Goal: Answer question/provide support: Share knowledge or assist other users

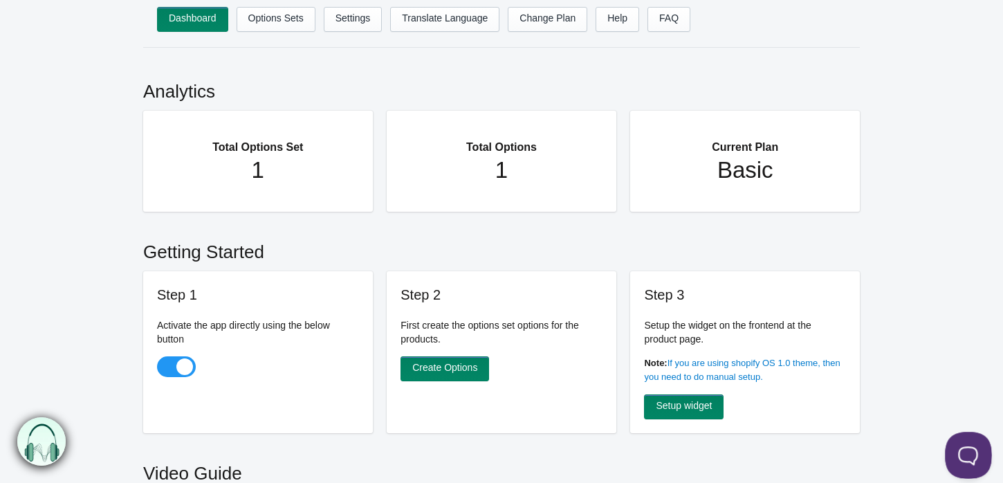
click at [954, 451] on button at bounding box center [965, 452] width 41 height 41
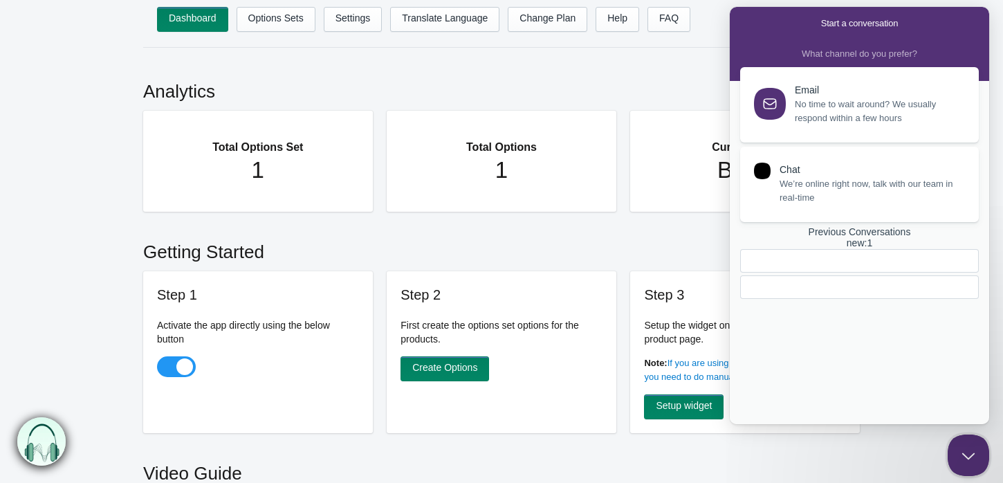
click at [817, 299] on link "Previous Conversations new : 1" at bounding box center [859, 262] width 239 height 73
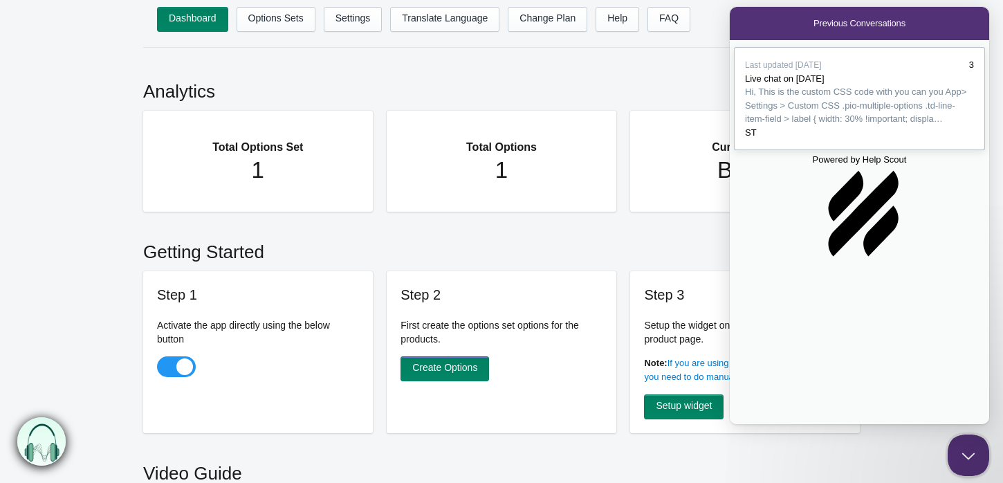
click at [840, 126] on span "Hi, This is the custom CSS code with you can you App> Settings > Custom CSS .pi…" at bounding box center [859, 105] width 229 height 41
drag, startPoint x: 746, startPoint y: 144, endPoint x: 913, endPoint y: 310, distance: 235.2
copy pre ".pio-multiple-options .td-line-item-field > label { width: 30% !important; disp…"
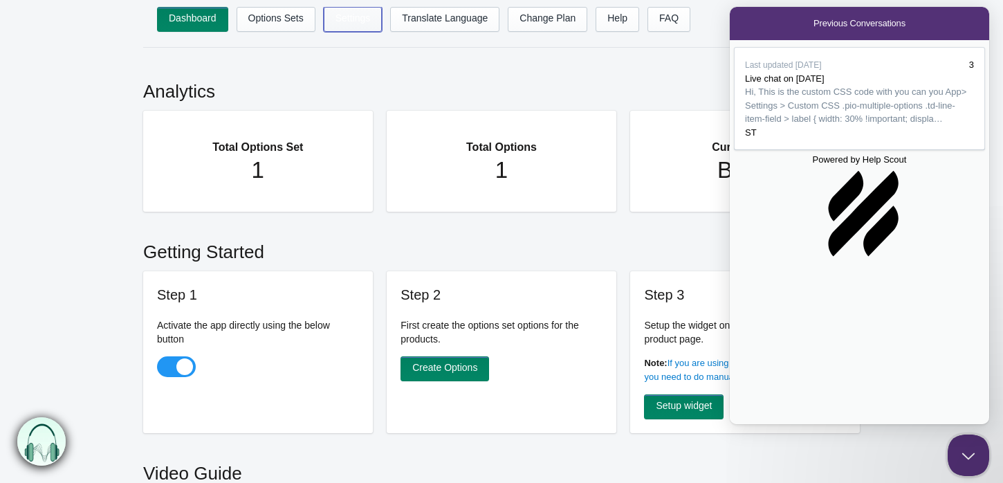
click at [359, 17] on link "Settings" at bounding box center [353, 19] width 59 height 25
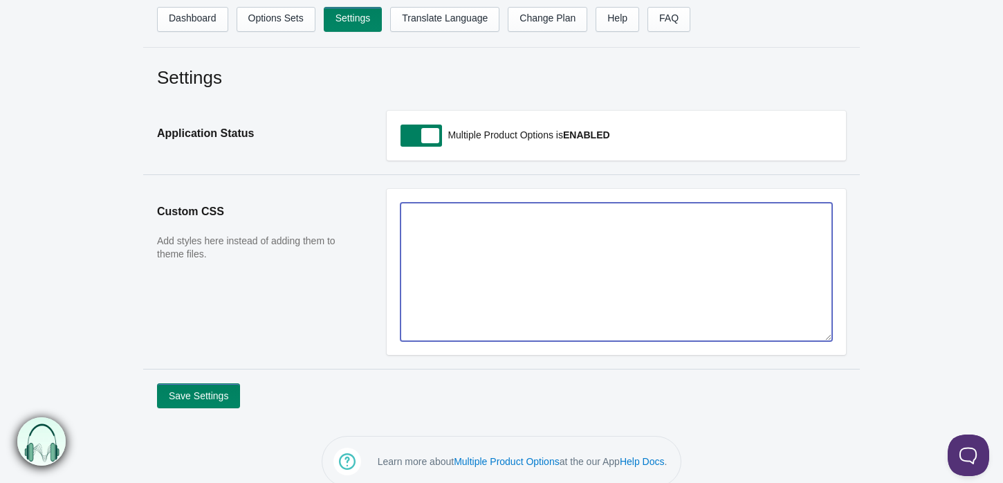
click at [450, 288] on textarea at bounding box center [616, 272] width 432 height 138
paste textarea ".pio-multiple-options .td-line-item-field > label { width: 30% !important; disp…"
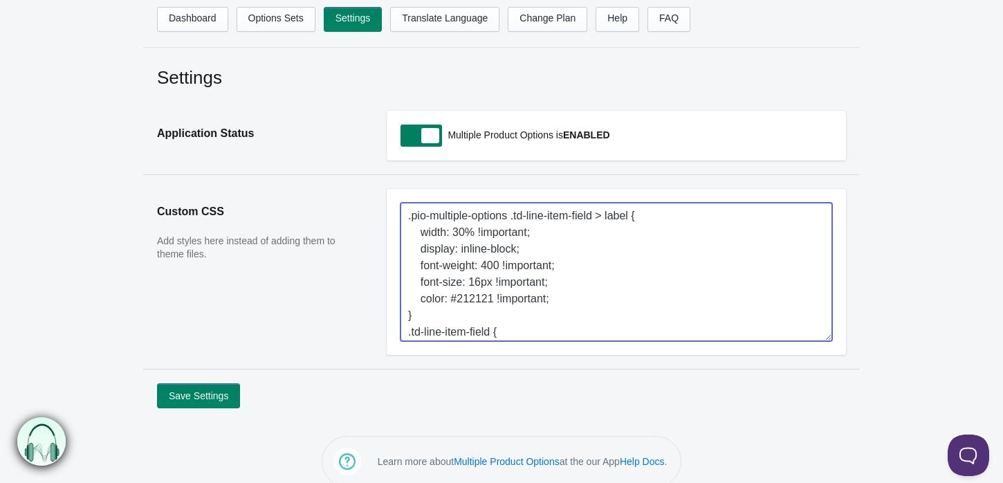
scroll to position [315, 0]
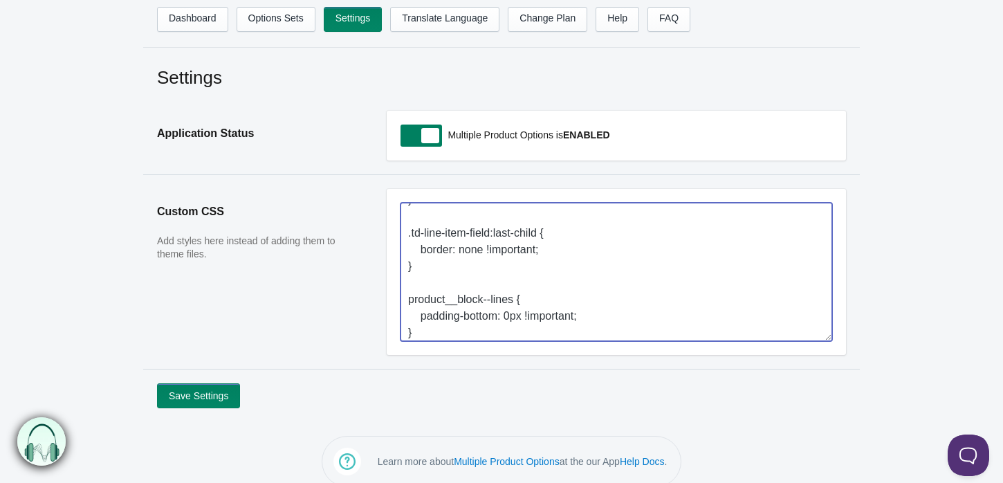
type textarea ".pio-multiple-options .td-line-item-field > label { width: 30% !important; disp…"
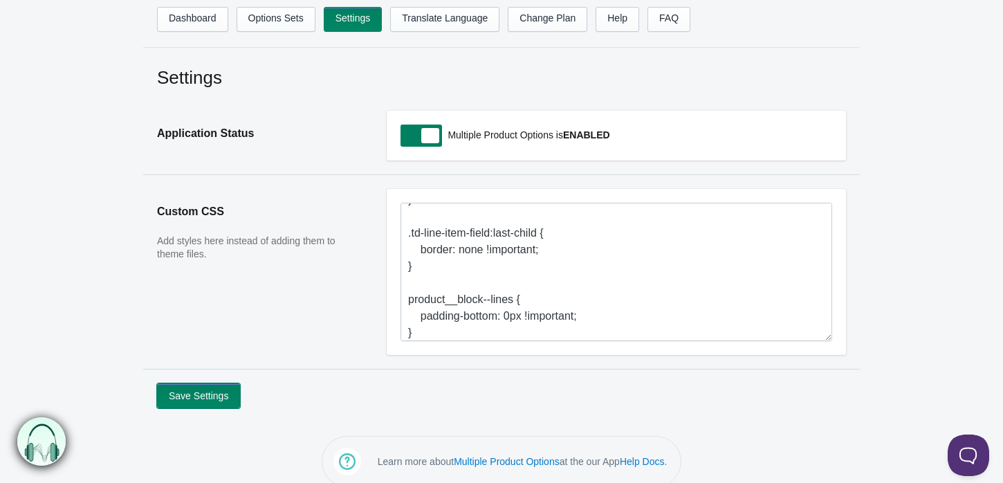
click at [194, 397] on button "Save Settings" at bounding box center [198, 395] width 83 height 25
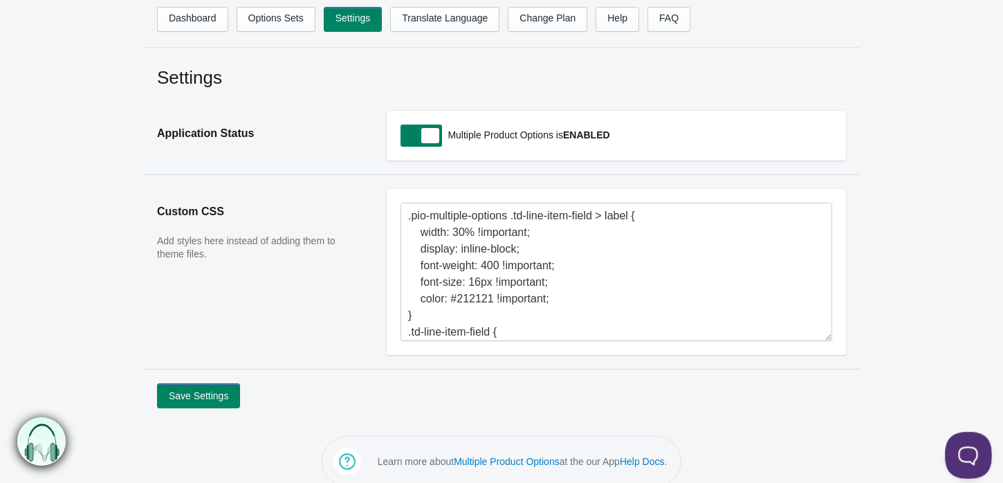
click at [969, 456] on button at bounding box center [965, 452] width 41 height 41
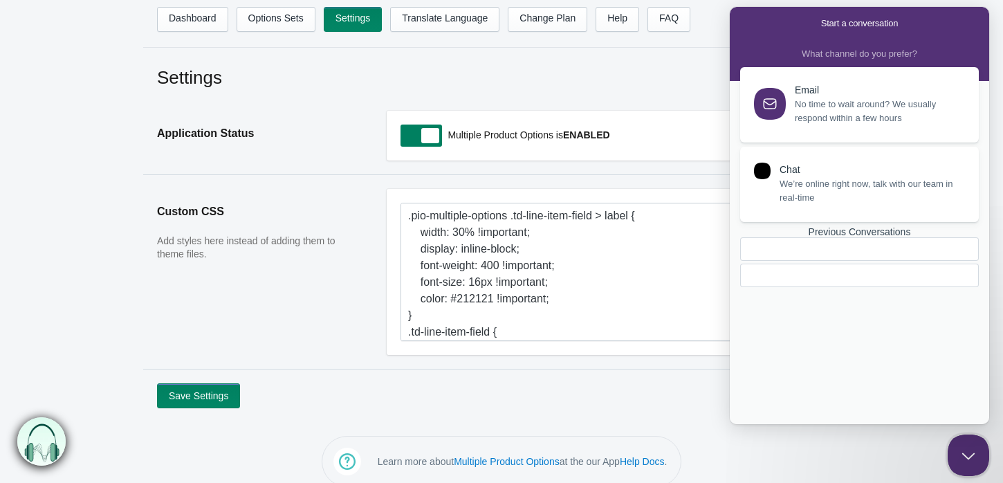
click at [833, 288] on link "Previous Conversations" at bounding box center [859, 257] width 239 height 62
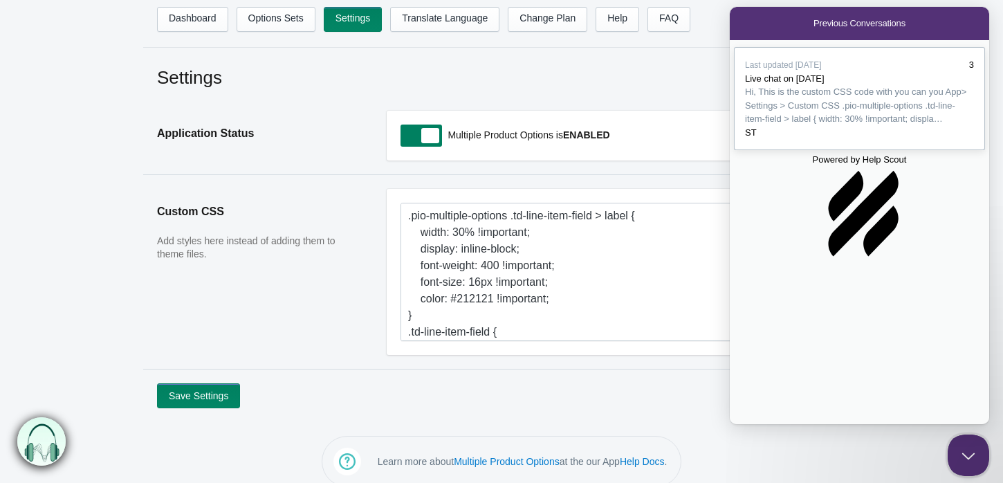
click at [846, 124] on span "Hi, This is the custom CSS code with you can you App> Settings > Custom CSS .pi…" at bounding box center [855, 104] width 221 height 37
type textarea "i added this code in custom css field but still the MPO filed disturb the add t…"
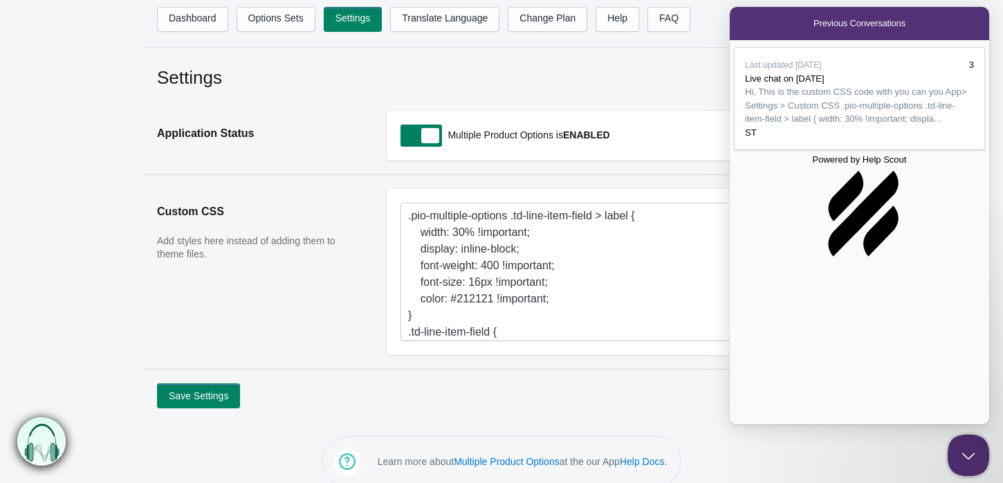
scroll to position [2563, 0]
click at [741, 425] on button "Close" at bounding box center [735, 434] width 11 height 18
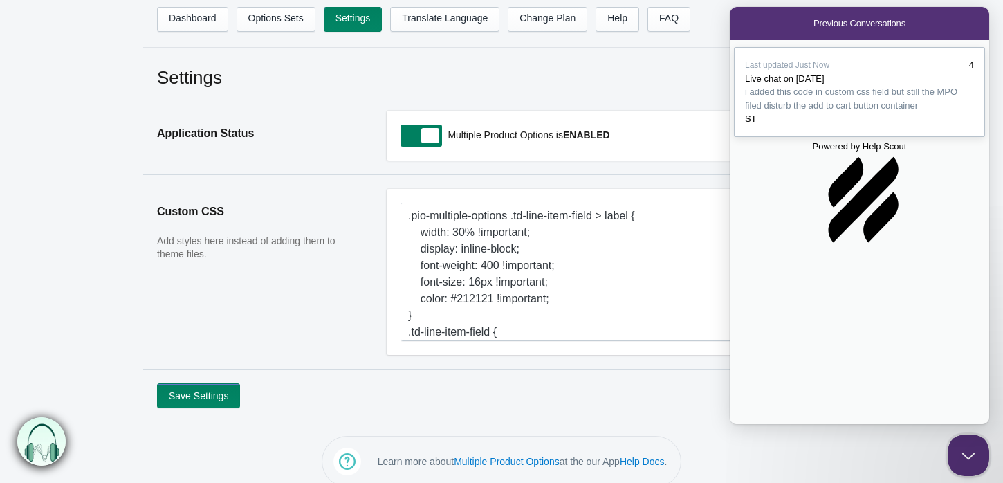
scroll to position [17, 0]
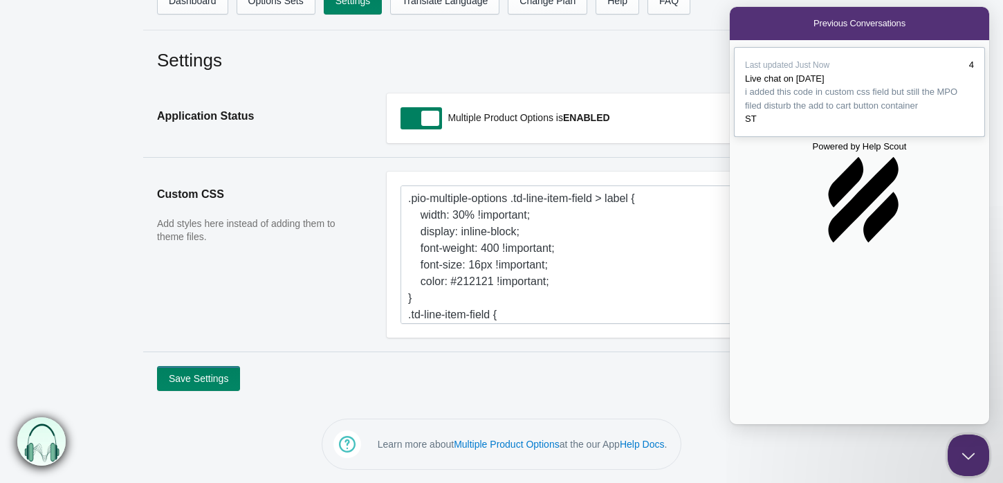
click at [866, 126] on div "ST" at bounding box center [859, 119] width 229 height 14
type textarea "https://klaraallen.com/products/3-0-ct-oval-pave-setting-hidden-halo-moissanite…"
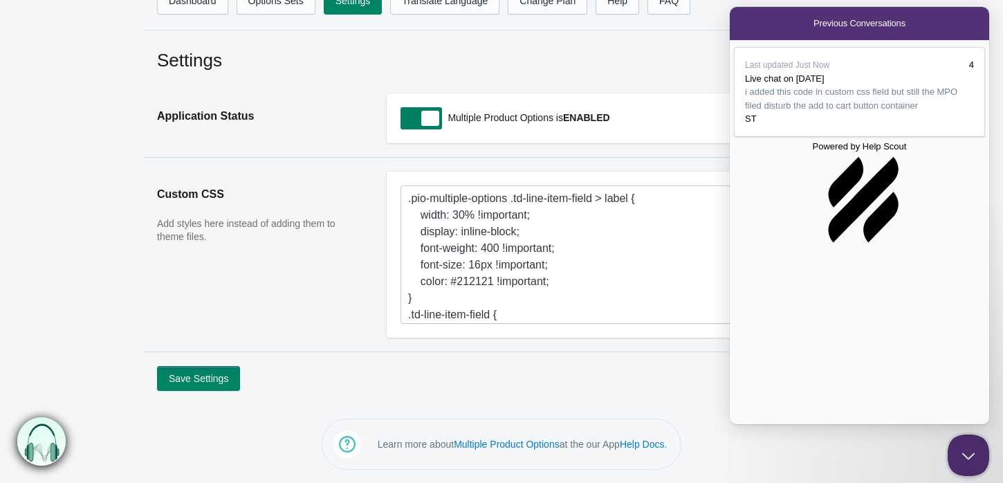
type input "C:\fakepath\Screenshot 2025-09-26 165705.png"
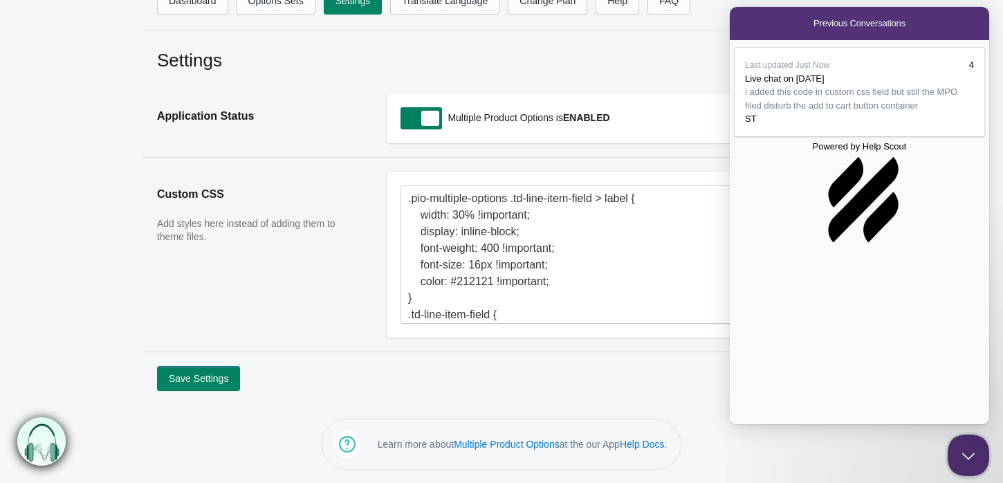
click at [615, 348] on article ".pio-multiple-options .td-line-item-field > label { width: 30% !important; disp…" at bounding box center [616, 262] width 459 height 180
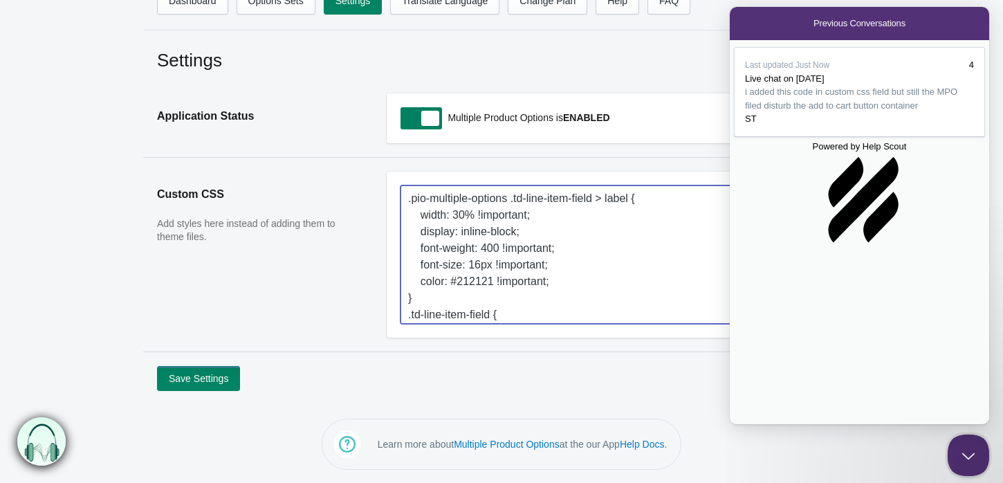
click at [531, 248] on textarea ".pio-multiple-options .td-line-item-field > label { width: 30% !important; disp…" at bounding box center [616, 254] width 432 height 138
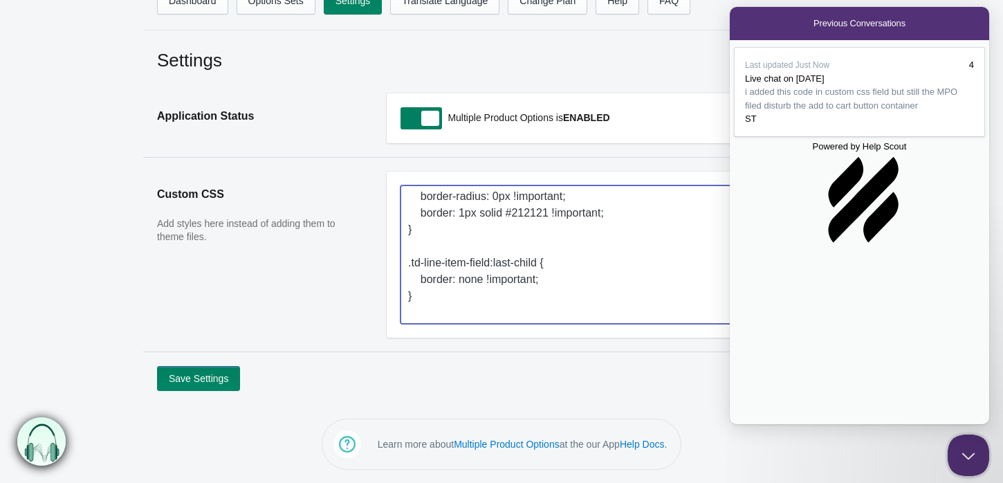
scroll to position [320, 0]
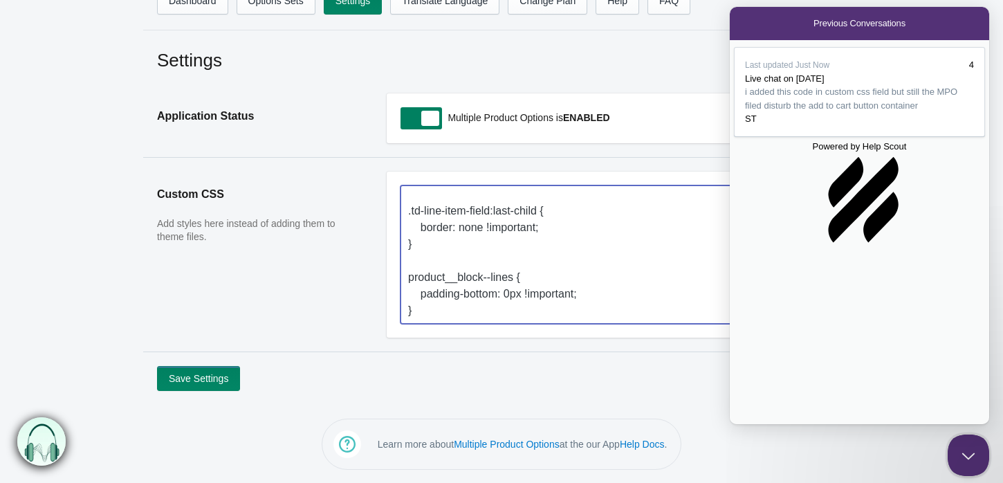
click at [512, 292] on textarea ".pio-multiple-options .td-line-item-field > label { width: 30% !important; disp…" at bounding box center [616, 254] width 432 height 138
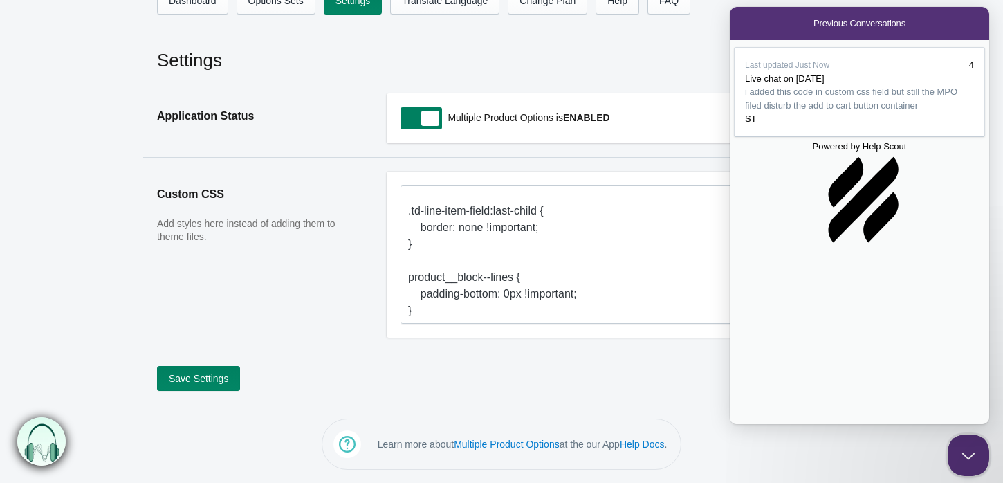
click at [741, 425] on button "Close" at bounding box center [735, 434] width 11 height 18
click at [813, 28] on span "Go back" at bounding box center [813, 23] width 0 height 10
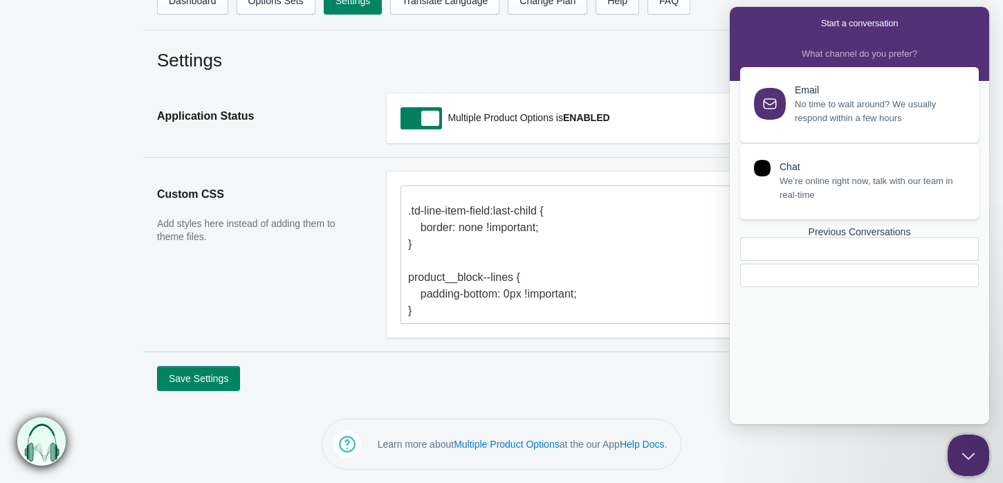
click at [864, 208] on link "Chat We’re online right now, talk with our team in real-time" at bounding box center [859, 181] width 239 height 75
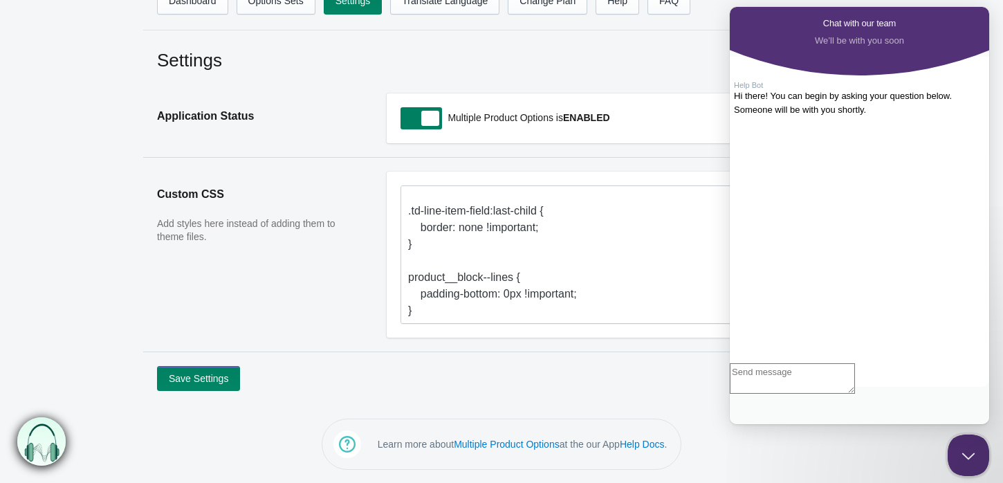
click at [763, 394] on textarea "Write chat message" at bounding box center [792, 378] width 125 height 30
type textarea "Hi"
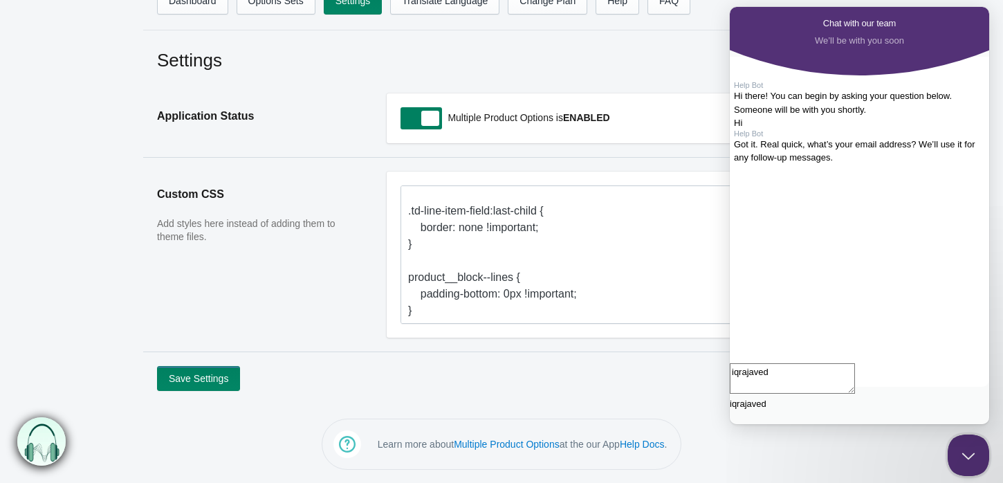
paste textarea "sultan@gmail.com"
type textarea "[EMAIL_ADDRESS][DOMAIN_NAME]"
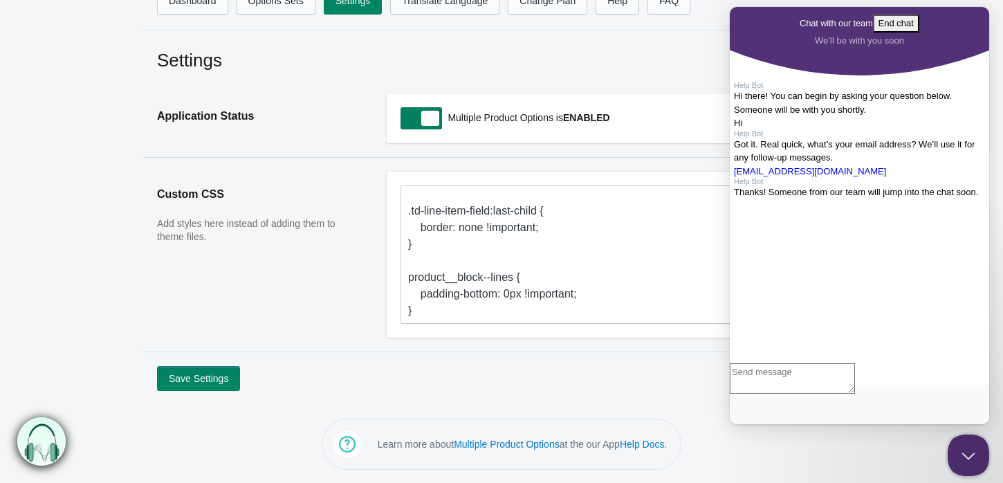
scroll to position [100, 0]
type textarea "i'm waiting"
click at [776, 199] on div "Thanks! Someone from our team will jump into the chat soon." at bounding box center [856, 192] width 244 height 14
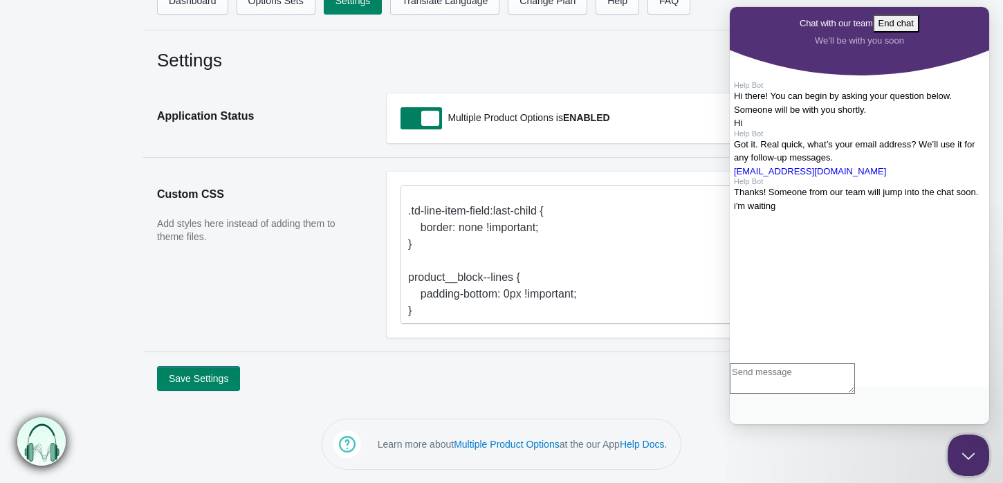
click at [846, 394] on textarea "Write chat message" at bounding box center [792, 378] width 125 height 30
type textarea "hi"
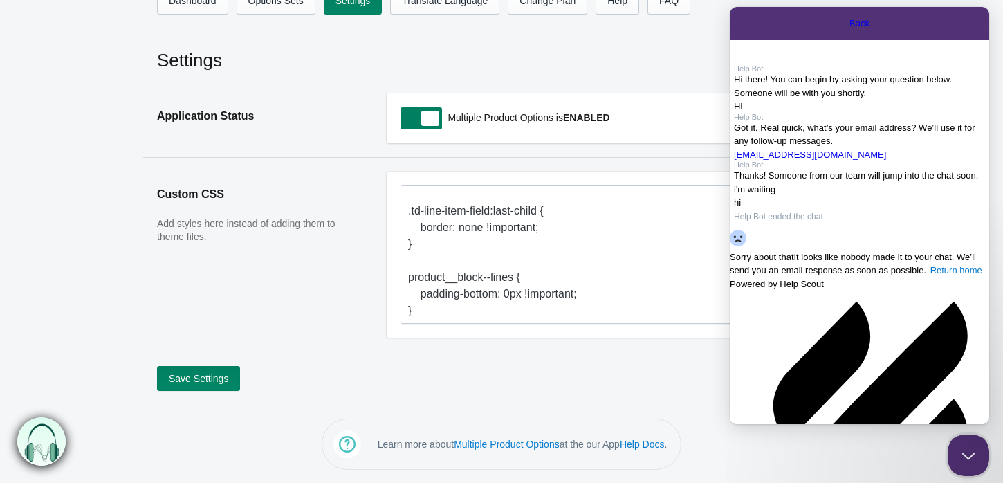
scroll to position [366, 0]
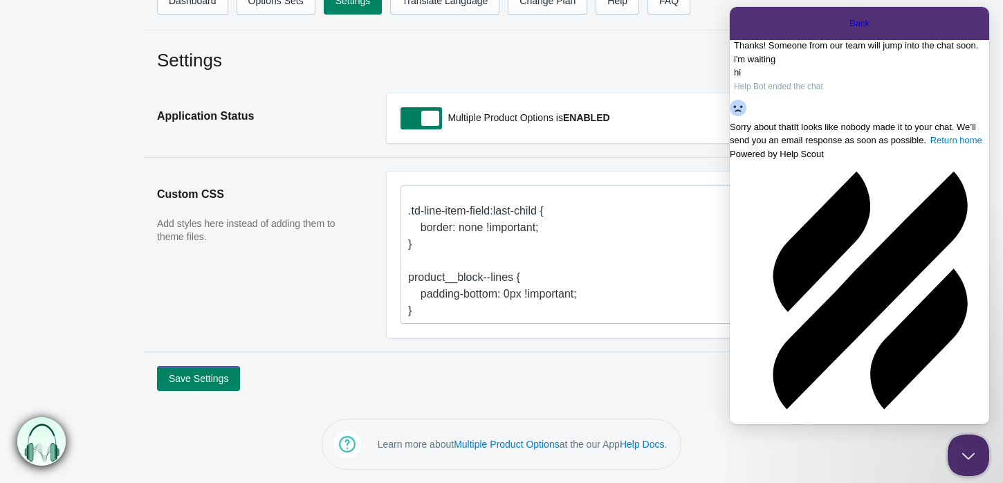
click at [849, 22] on span "Go back" at bounding box center [849, 23] width 0 height 10
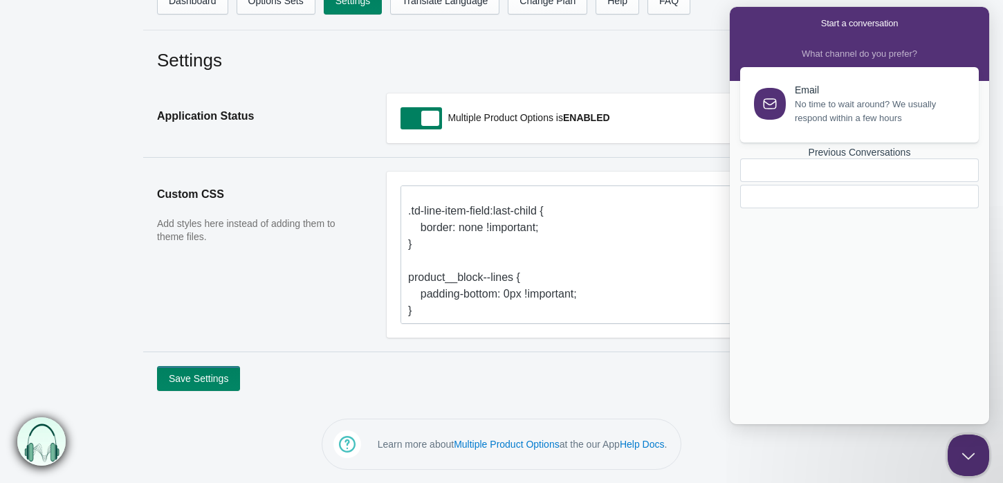
click at [851, 208] on div at bounding box center [859, 197] width 239 height 24
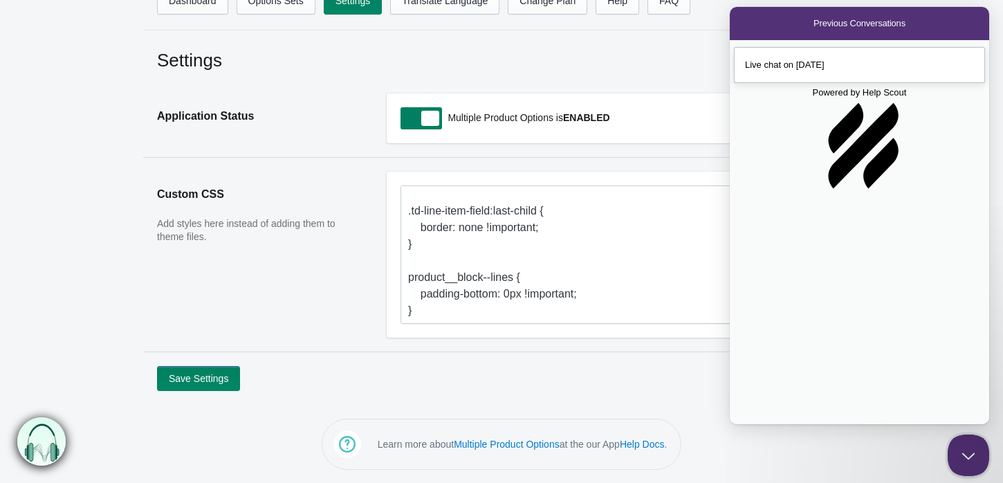
click at [832, 64] on div "Live chat on Sep 26" at bounding box center [859, 65] width 229 height 14
click at [741, 425] on button "Close" at bounding box center [735, 434] width 11 height 18
click at [813, 24] on span "Go back" at bounding box center [813, 23] width 0 height 10
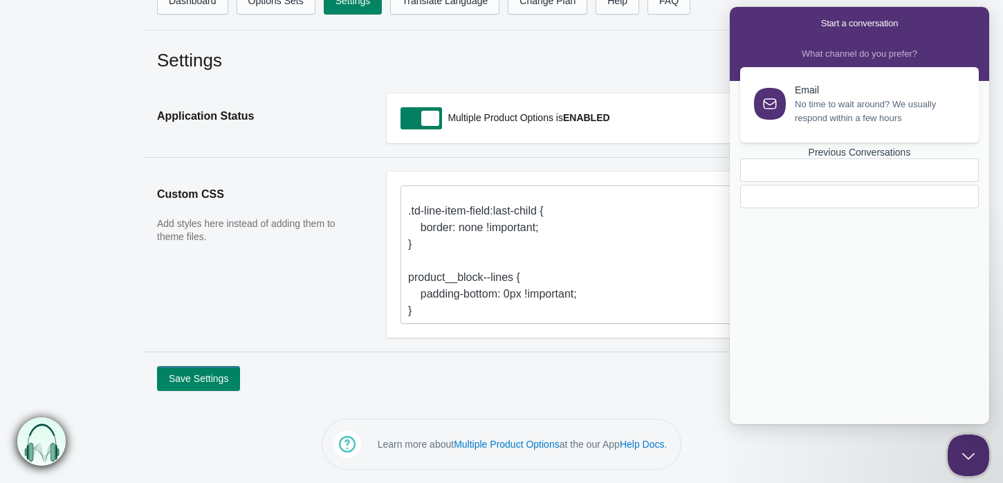
click at [831, 208] on div at bounding box center [859, 183] width 239 height 50
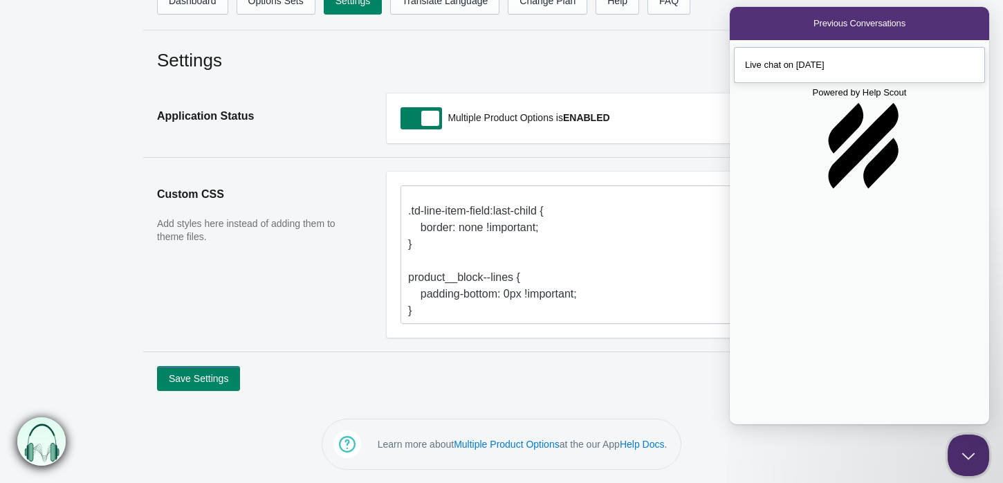
click at [851, 68] on div "Live chat on Sep 26" at bounding box center [859, 65] width 229 height 14
click at [741, 425] on button "Close" at bounding box center [735, 434] width 11 height 18
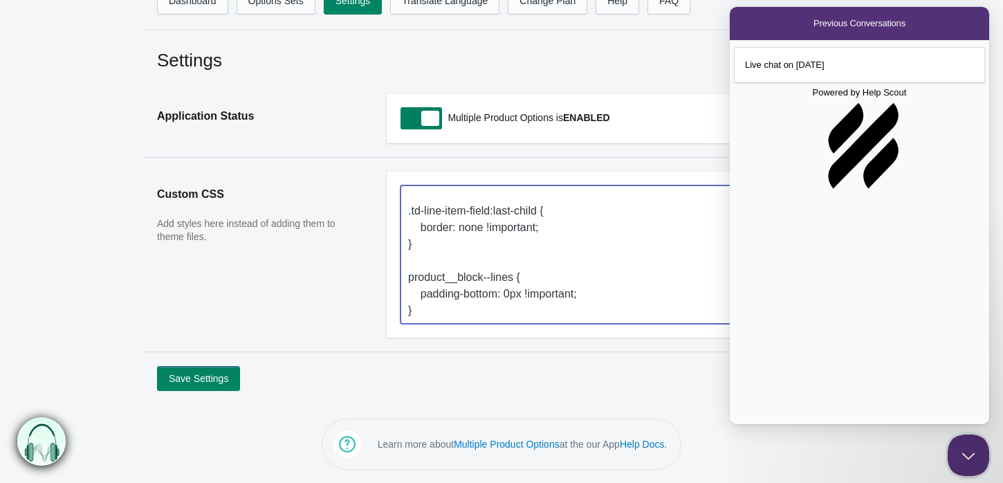
click at [495, 313] on textarea ".pio-multiple-options .td-line-item-field > label { width: 30% !important; disp…" at bounding box center [616, 254] width 432 height 138
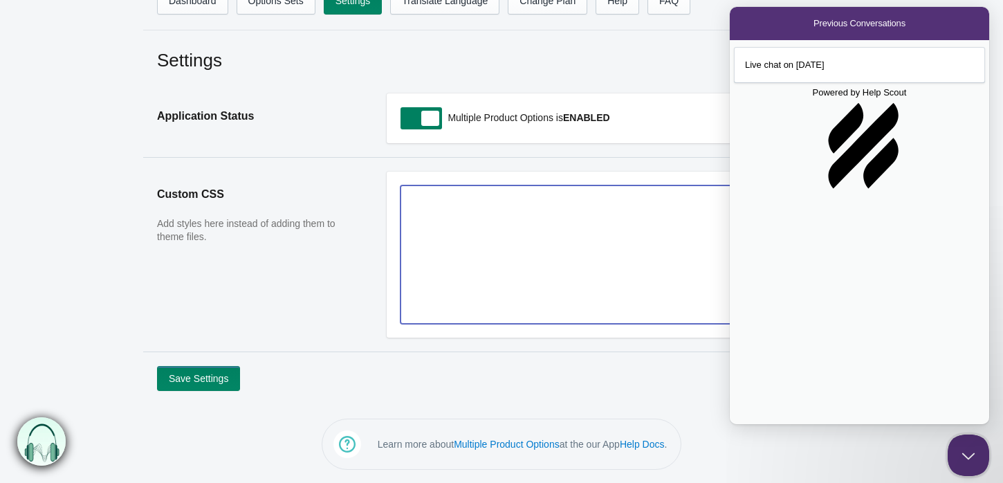
scroll to position [0, 0]
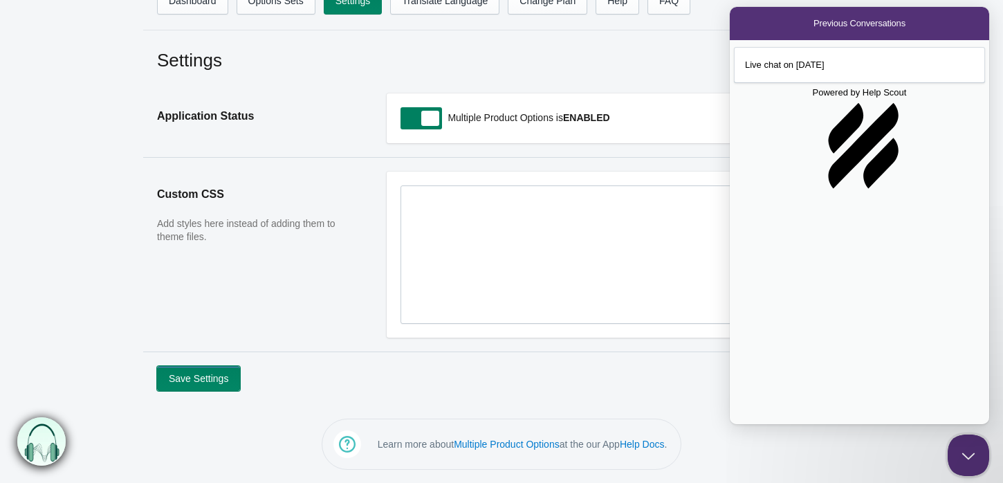
click at [206, 376] on button "Save Settings" at bounding box center [198, 378] width 83 height 25
